Goal: Information Seeking & Learning: Check status

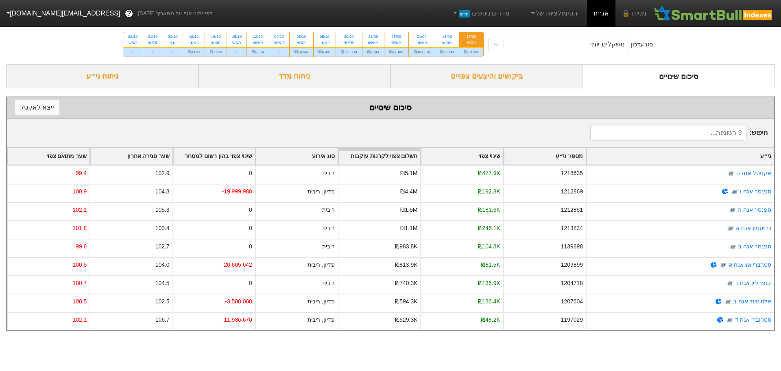
click at [489, 77] on div "ביקושים והיצעים צפויים" at bounding box center [487, 76] width 192 height 24
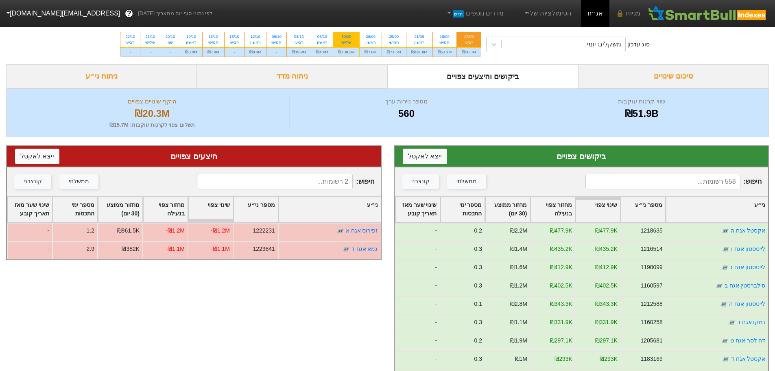
click at [346, 40] on div "שלישי" at bounding box center [346, 42] width 16 height 6
click at [346, 37] on input "30/09 שלישי ₪138.2M" at bounding box center [343, 34] width 5 height 5
radio input "true"
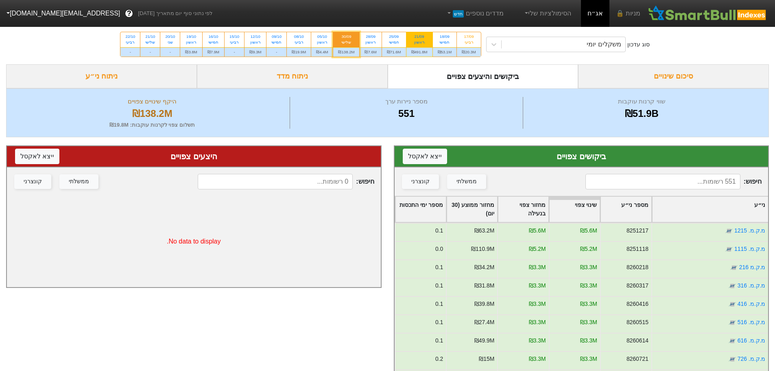
click at [416, 36] on div "21/09" at bounding box center [419, 37] width 16 height 6
click at [416, 36] on input "21/09 ראשון ₪491.8M" at bounding box center [416, 34] width 5 height 5
radio input "true"
click at [471, 37] on div "17/09" at bounding box center [469, 37] width 14 height 6
click at [469, 37] on input "17/09 רביעי ₪20.3M" at bounding box center [466, 34] width 5 height 5
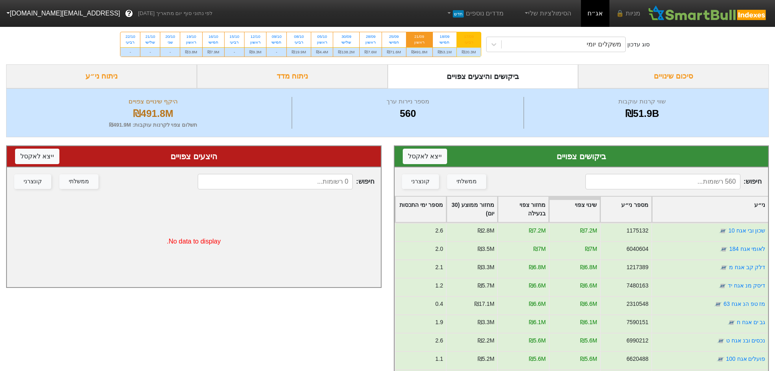
radio input "true"
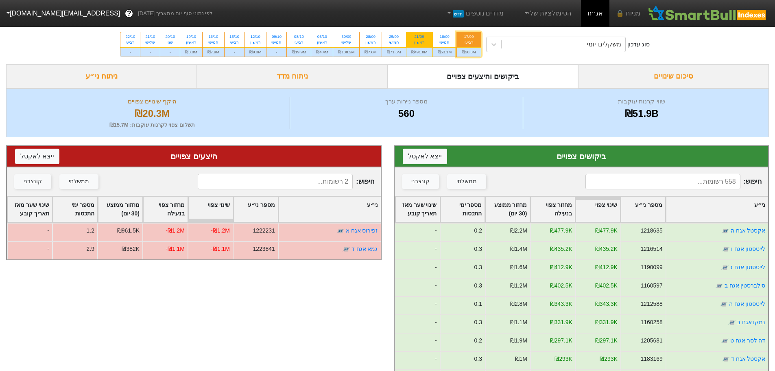
click at [419, 40] on div "ראשון" at bounding box center [419, 42] width 16 height 6
click at [419, 37] on input "21/09 ראשון ₪491.8M" at bounding box center [416, 34] width 5 height 5
radio input "true"
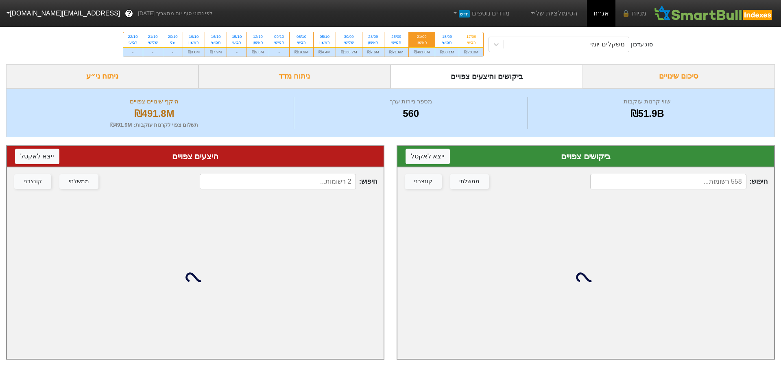
click at [657, 77] on div "סיכום שינויים" at bounding box center [679, 76] width 192 height 24
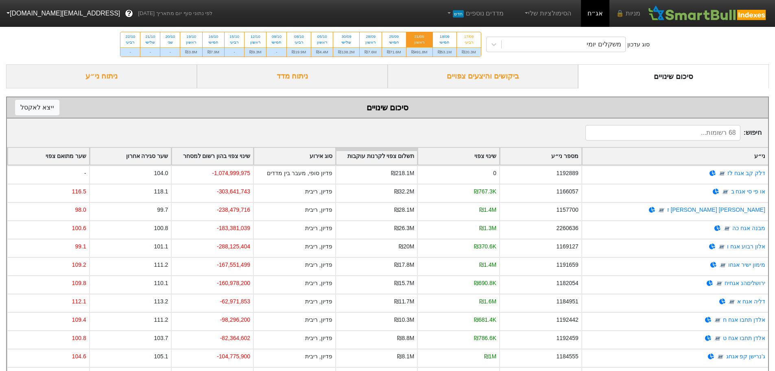
click at [483, 70] on div "ביקושים והיצעים צפויים" at bounding box center [483, 76] width 191 height 24
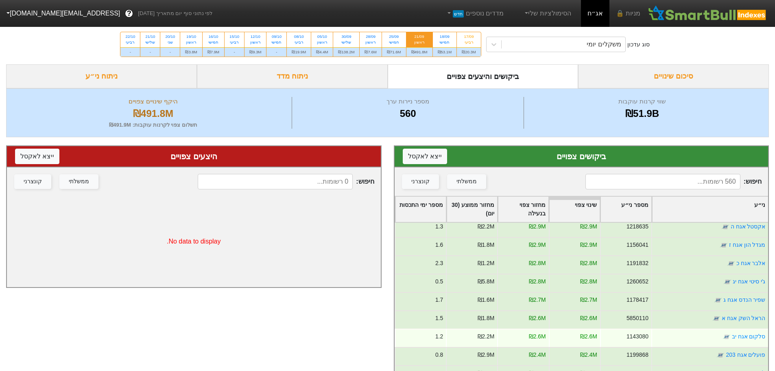
scroll to position [814, 0]
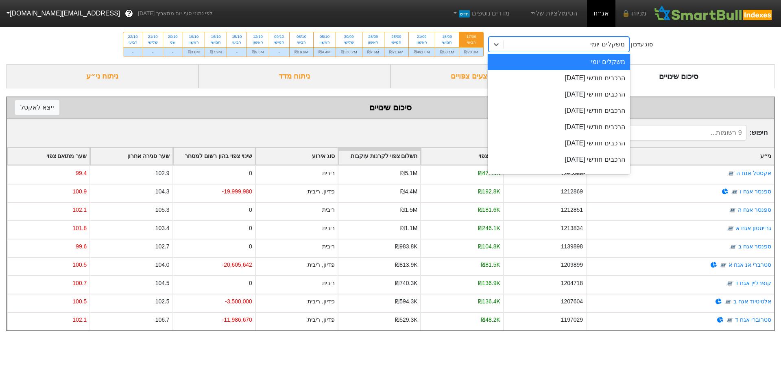
click at [556, 46] on div "משקלים יומי" at bounding box center [566, 44] width 125 height 15
click at [561, 76] on div "הרכבים חודשי [DATE]" at bounding box center [559, 78] width 142 height 16
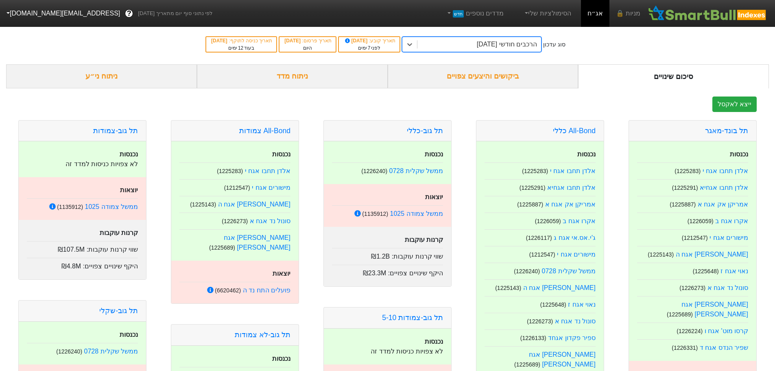
click at [490, 78] on div "ביקושים והיצעים צפויים" at bounding box center [483, 76] width 191 height 24
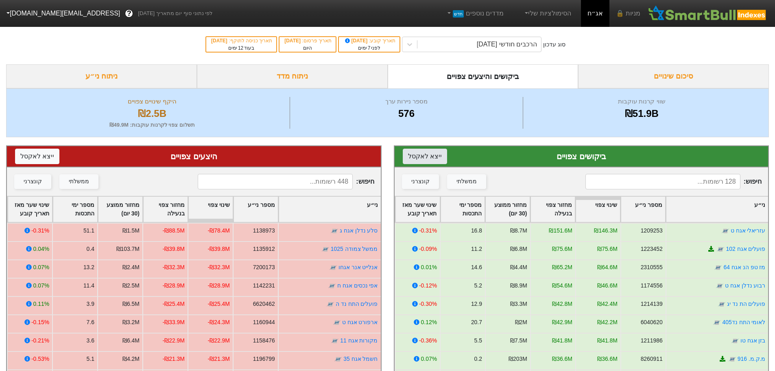
click at [421, 155] on button "ייצא ל אקסל" at bounding box center [425, 156] width 44 height 15
click at [30, 156] on button "ייצא ל אקסל" at bounding box center [37, 156] width 44 height 15
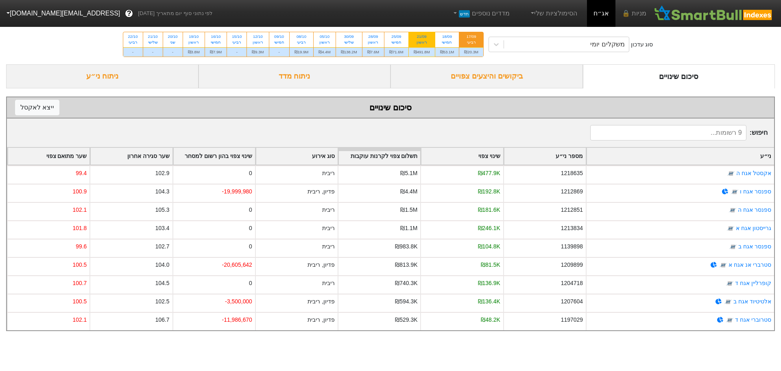
click at [420, 37] on div "21/09" at bounding box center [422, 37] width 16 height 6
click at [420, 37] on input "21/09 ראשון ₪491.8M" at bounding box center [419, 34] width 5 height 5
radio input "true"
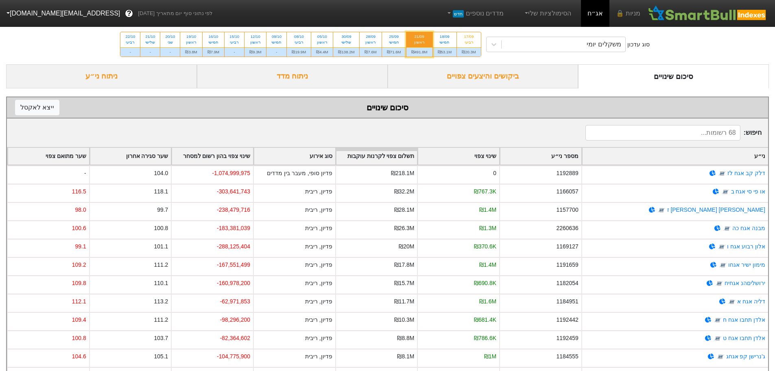
click at [481, 70] on div "ביקושים והיצעים צפויים" at bounding box center [483, 76] width 191 height 24
